Goal: Task Accomplishment & Management: Complete application form

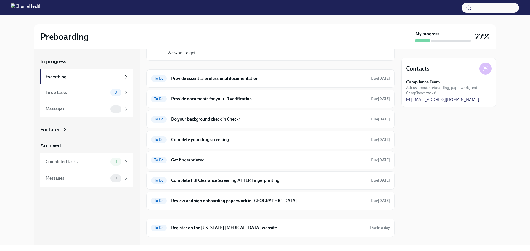
scroll to position [51, 0]
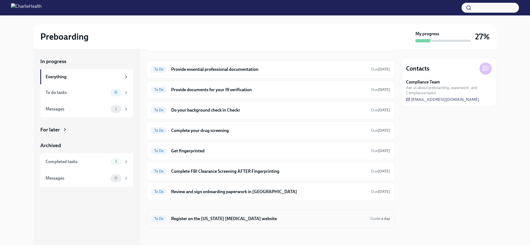
click at [269, 216] on h6 "Register on the [US_STATE] [MEDICAL_DATA] website" at bounding box center [268, 219] width 195 height 6
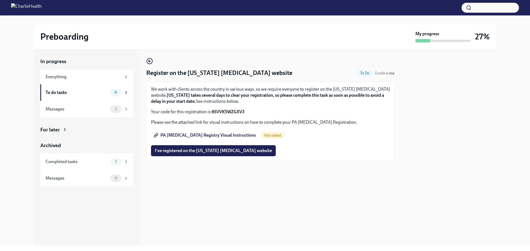
click at [208, 136] on span "PA [MEDICAL_DATA] Registry Visual Instructions" at bounding box center [205, 136] width 101 height 6
click at [110, 92] on div "To do tasks 8" at bounding box center [87, 93] width 83 height 8
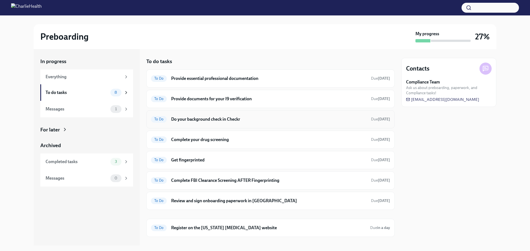
click at [251, 122] on h6 "Do your background check in Checkr" at bounding box center [268, 119] width 195 height 6
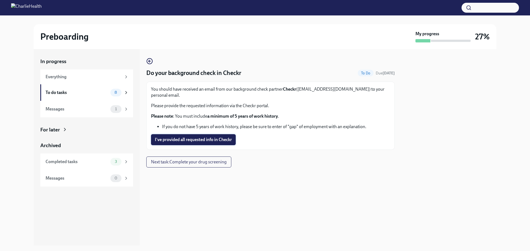
click at [215, 137] on span "I've provided all requested info in Checkr" at bounding box center [193, 140] width 77 height 6
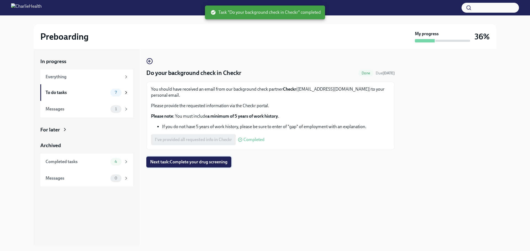
click at [217, 160] on span "Next task : Complete your drug screening" at bounding box center [188, 163] width 77 height 6
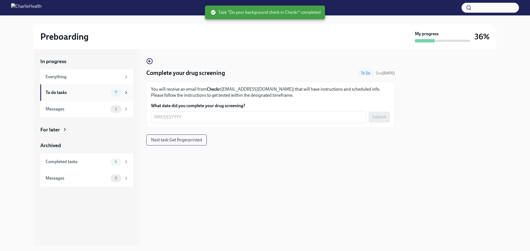
click at [87, 94] on div "To do tasks" at bounding box center [77, 93] width 63 height 6
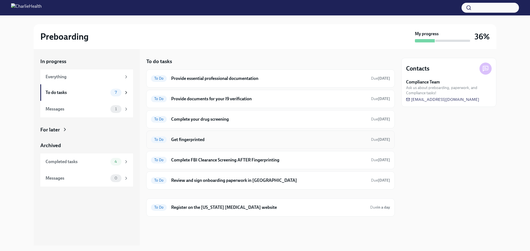
click at [219, 142] on h6 "Get fingerprinted" at bounding box center [268, 140] width 195 height 6
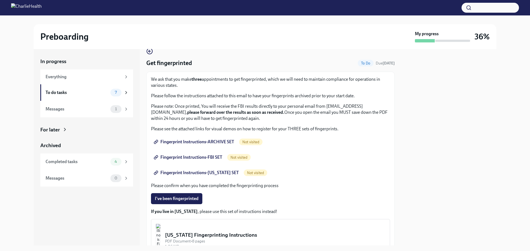
scroll to position [28, 0]
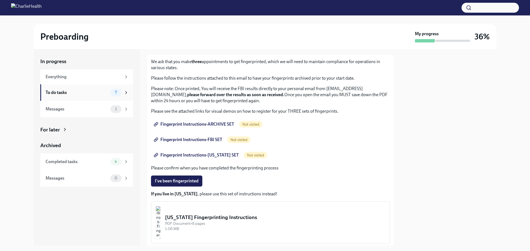
click at [100, 95] on div "To do tasks" at bounding box center [77, 93] width 63 height 6
